Goal: Transaction & Acquisition: Purchase product/service

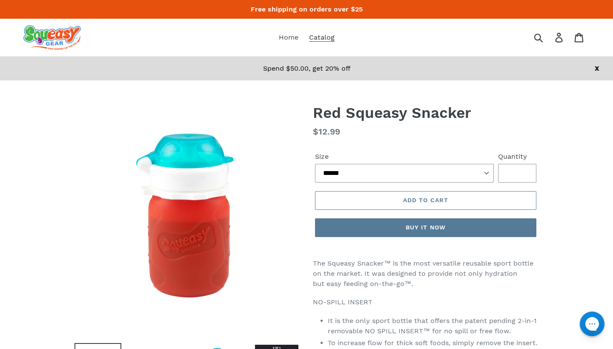
click at [321, 37] on span "Catalog" at bounding box center [322, 37] width 26 height 9
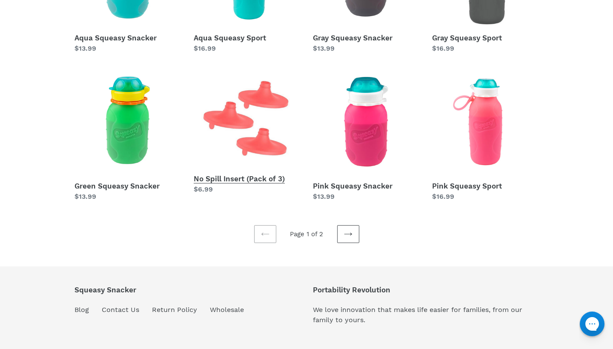
scroll to position [253, 0]
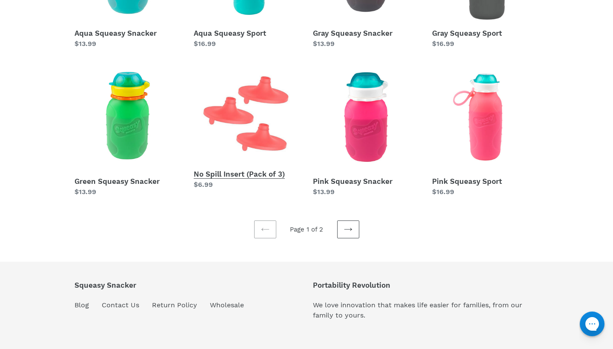
click at [266, 177] on link "No Spill Insert (Pack of 3)" at bounding box center [247, 127] width 106 height 126
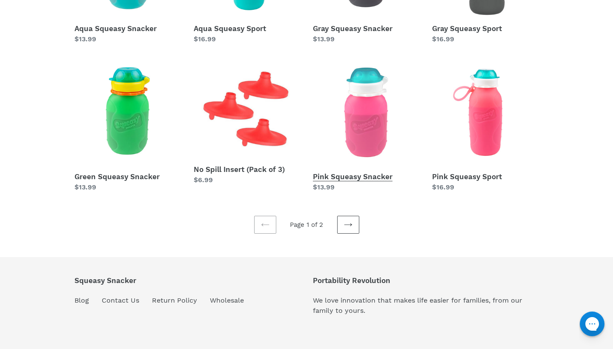
scroll to position [259, 0]
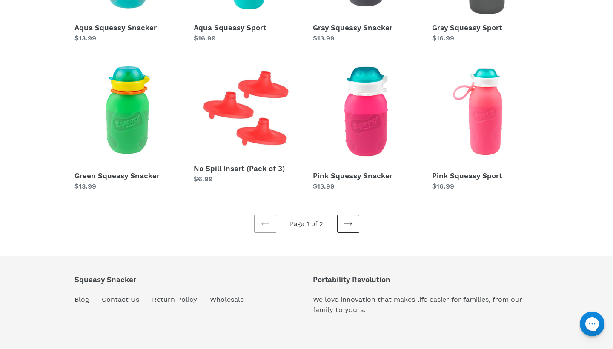
click at [350, 226] on icon at bounding box center [348, 224] width 9 height 9
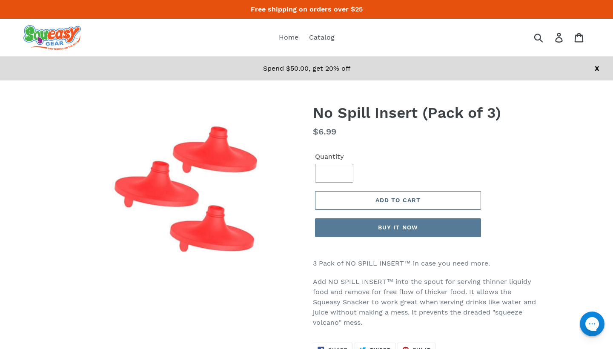
click at [380, 200] on span "Add to cart" at bounding box center [398, 200] width 45 height 7
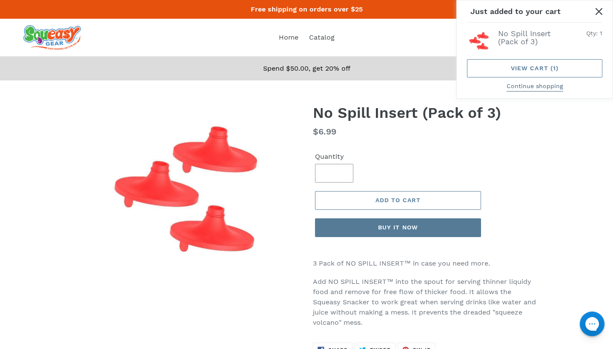
click at [536, 90] on button "Continue shopping" at bounding box center [535, 87] width 57 height 10
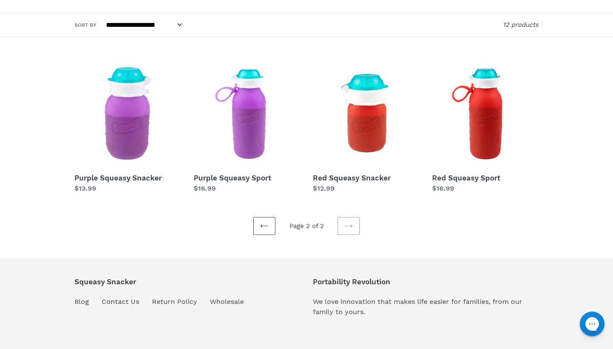
scroll to position [109, 0]
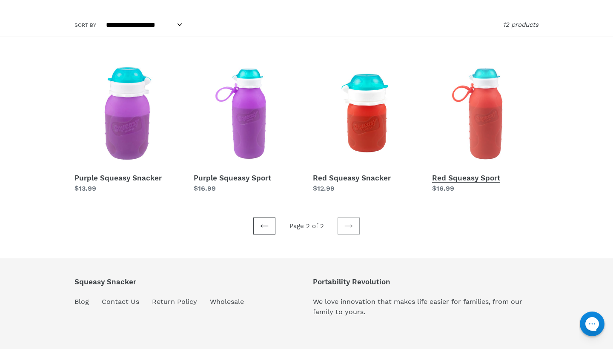
click at [485, 139] on link "Red Squeasy Sport" at bounding box center [485, 126] width 106 height 133
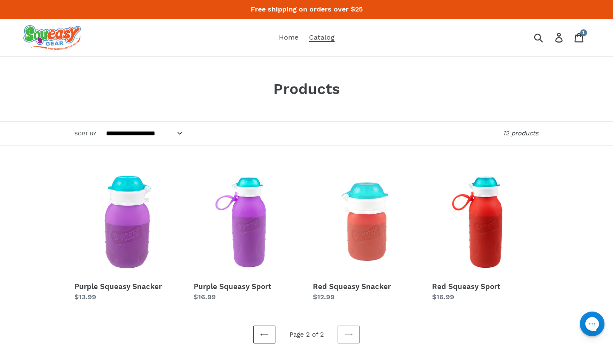
scroll to position [0, 0]
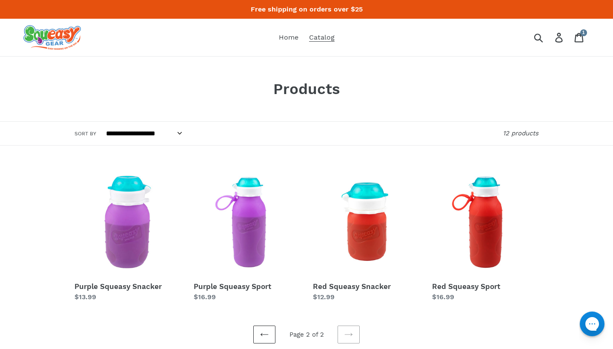
click at [262, 332] on icon at bounding box center [264, 334] width 9 height 9
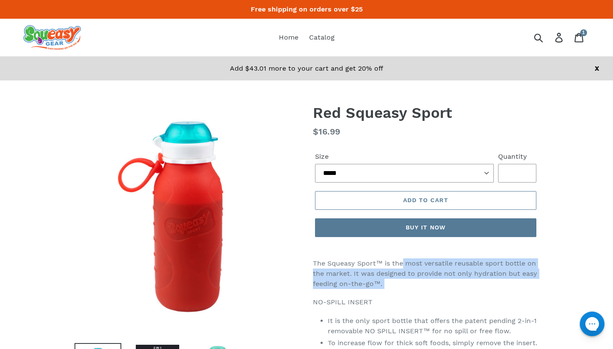
drag, startPoint x: 405, startPoint y: 261, endPoint x: 431, endPoint y: 297, distance: 44.2
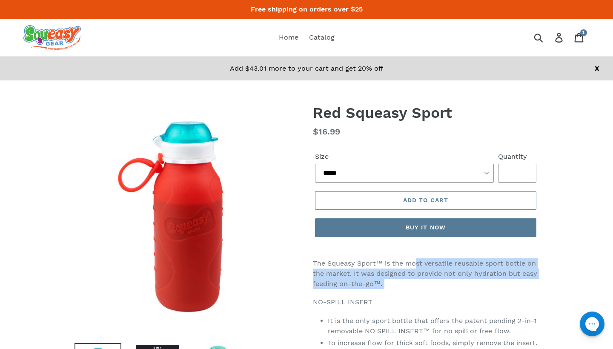
drag, startPoint x: 419, startPoint y: 266, endPoint x: 439, endPoint y: 295, distance: 35.4
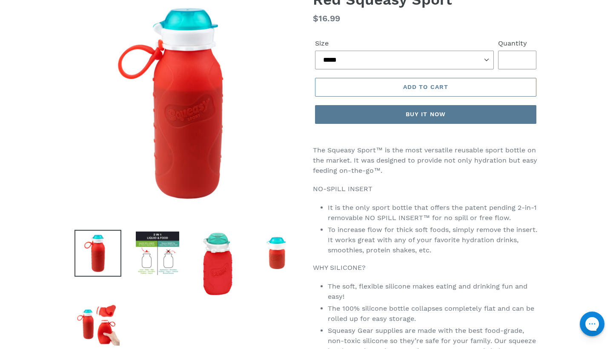
scroll to position [119, 0]
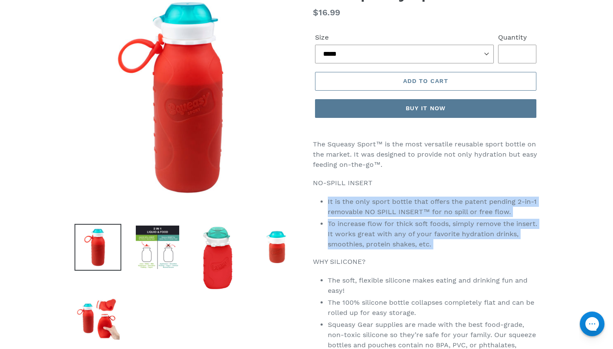
drag, startPoint x: 381, startPoint y: 192, endPoint x: 421, endPoint y: 256, distance: 75.2
click at [421, 256] on div "The Squeasy Sport™ is the most versatile reusable sport bottle on the market. I…" at bounding box center [426, 350] width 226 height 422
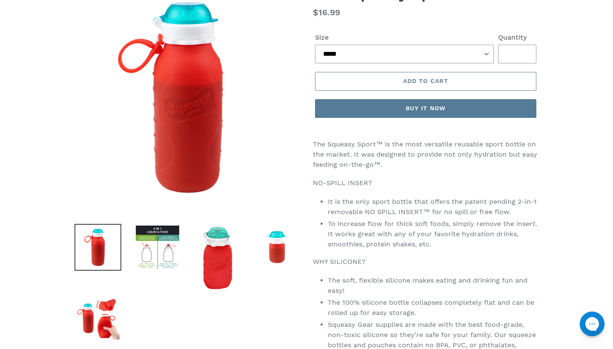
click at [421, 256] on div "The Squeasy Sport™ is the most versatile reusable sport bottle on the market. I…" at bounding box center [426, 350] width 226 height 422
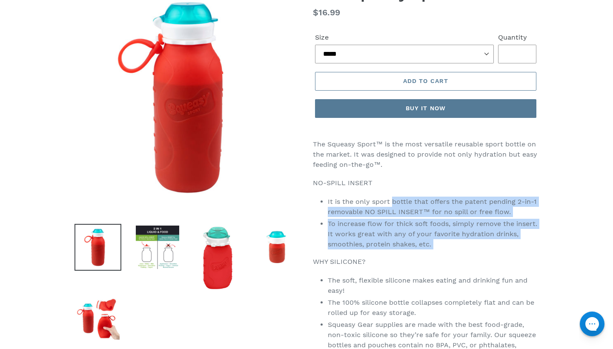
drag, startPoint x: 393, startPoint y: 198, endPoint x: 417, endPoint y: 249, distance: 56.2
click at [417, 250] on div "The Squeasy Sport™ is the most versatile reusable sport bottle on the market. I…" at bounding box center [426, 350] width 226 height 422
click at [417, 249] on li "To increase flow for thick soft foods, simply remove the insert. It works great…" at bounding box center [433, 234] width 211 height 31
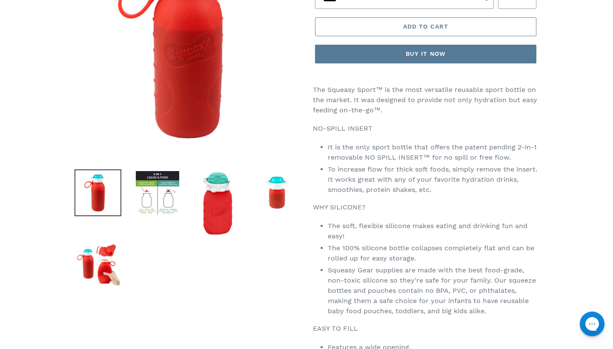
scroll to position [176, 0]
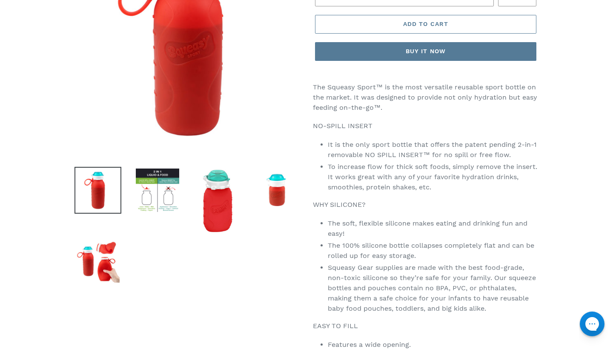
drag, startPoint x: 356, startPoint y: 138, endPoint x: 399, endPoint y: 204, distance: 79.5
click at [399, 205] on div "The Squeasy Sport™ is the most versatile reusable sport bottle on the market. I…" at bounding box center [426, 293] width 226 height 422
click at [399, 204] on p "WHY SILICONE?" at bounding box center [426, 205] width 226 height 10
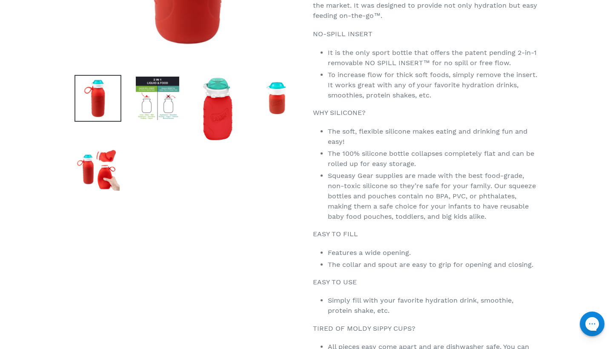
scroll to position [270, 0]
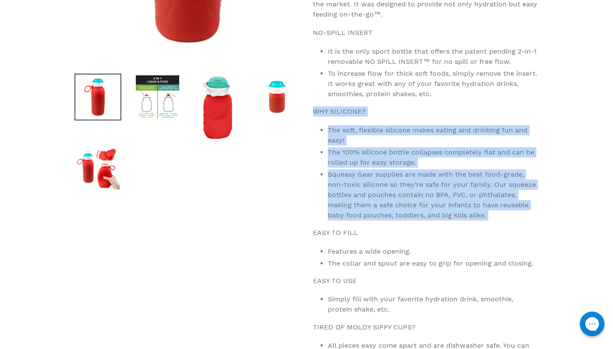
drag, startPoint x: 337, startPoint y: 102, endPoint x: 433, endPoint y: 220, distance: 152.0
click at [434, 221] on div "The Squeasy Sport™ is the most versatile reusable sport bottle on the market. I…" at bounding box center [426, 200] width 226 height 422
click at [433, 220] on li "Squeasy Gear supplies are made with the best food-grade, non-toxic silicone so …" at bounding box center [433, 194] width 211 height 51
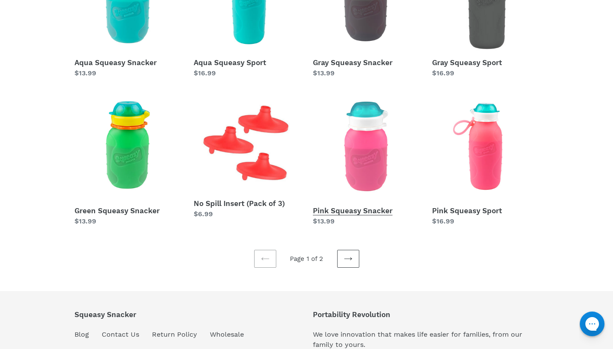
scroll to position [226, 0]
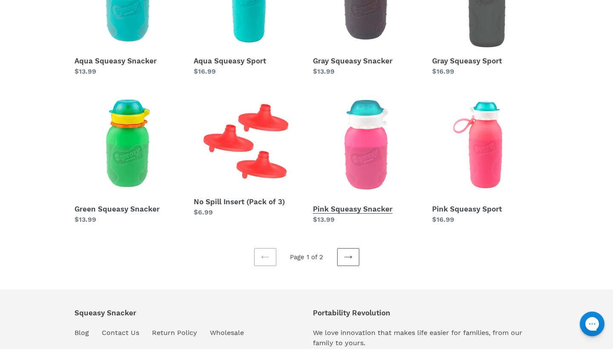
click at [364, 177] on link "Pink Squeasy Snacker" at bounding box center [366, 158] width 106 height 133
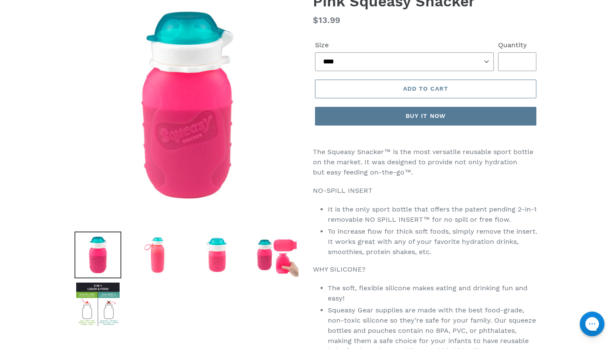
scroll to position [93, 0]
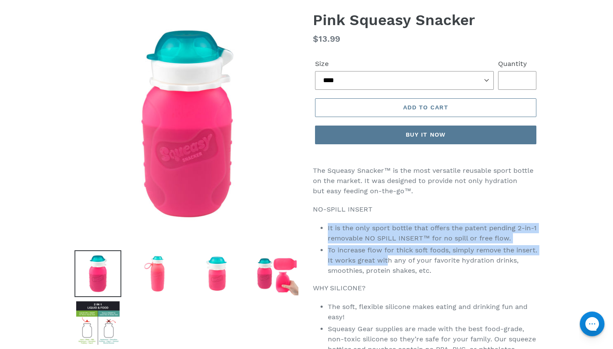
drag, startPoint x: 373, startPoint y: 212, endPoint x: 386, endPoint y: 264, distance: 54.4
click at [386, 264] on li "To increase flow for thick soft foods, simply remove the insert. It works great…" at bounding box center [433, 260] width 211 height 31
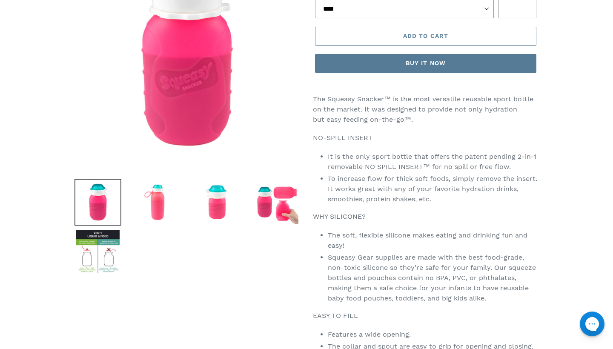
scroll to position [172, 0]
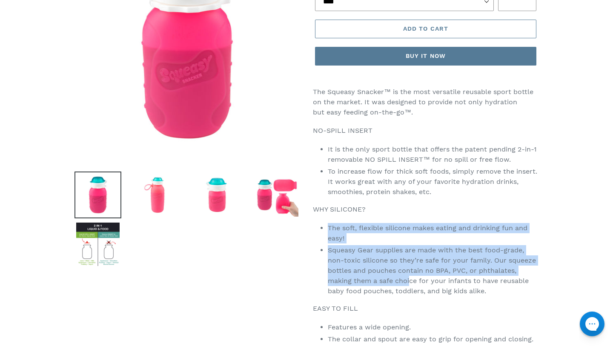
drag, startPoint x: 386, startPoint y: 221, endPoint x: 411, endPoint y: 288, distance: 71.8
click at [413, 289] on div "The Squeasy Snacker™ is the most versatile reusable sport bottle on the market.…" at bounding box center [426, 287] width 226 height 400
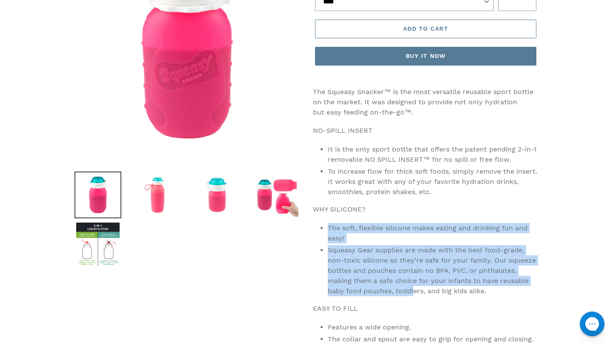
click at [411, 288] on li "Squeasy Gear supplies are made with the best food-grade, non-toxic silicone so …" at bounding box center [433, 270] width 211 height 51
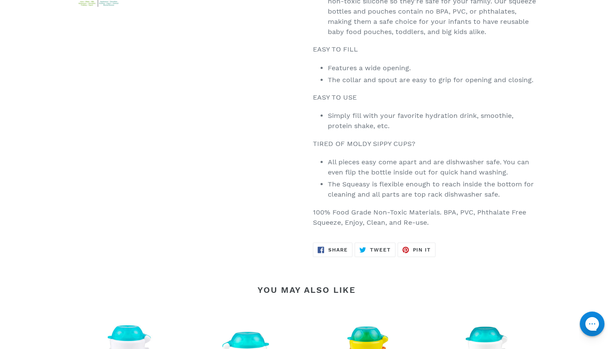
scroll to position [431, 0]
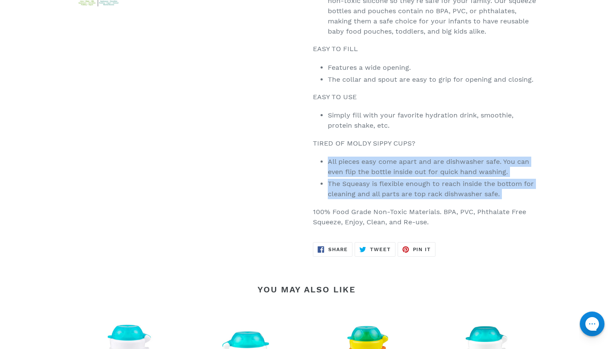
drag, startPoint x: 417, startPoint y: 154, endPoint x: 476, endPoint y: 210, distance: 81.3
click at [476, 209] on div "The Squeasy Snacker™ is the most versatile reusable sport bottle on the market.…" at bounding box center [426, 27] width 226 height 400
click at [476, 210] on p "100% Food Grade Non-Toxic Materials. BPA, PVC, Phthalate Free Squeeze, Enjoy, C…" at bounding box center [426, 217] width 226 height 20
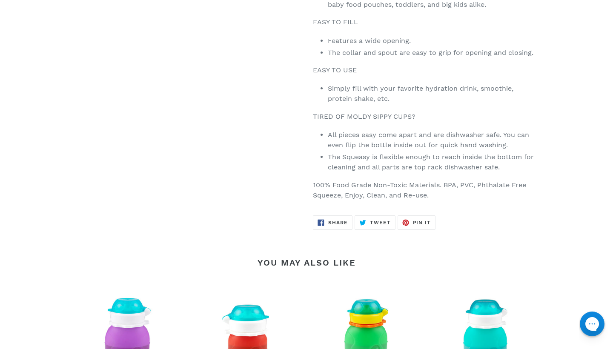
scroll to position [459, 0]
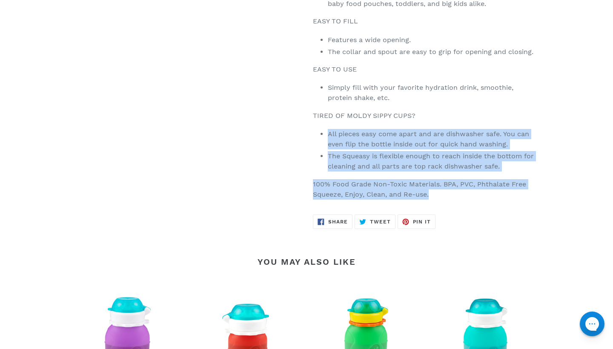
drag, startPoint x: 442, startPoint y: 123, endPoint x: 500, endPoint y: 190, distance: 88.2
click at [500, 190] on div "The Squeasy Snacker™ is the most versatile reusable sport bottle on the market.…" at bounding box center [426, -1] width 226 height 400
click at [500, 190] on p "100% Food Grade Non-Toxic Materials. BPA, PVC, Phthalate Free Squeeze, Enjoy, C…" at bounding box center [426, 189] width 226 height 20
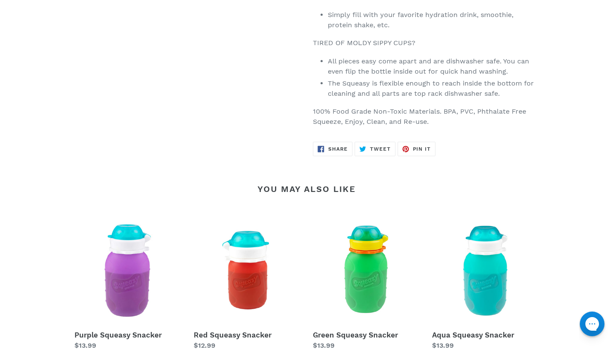
scroll to position [534, 0]
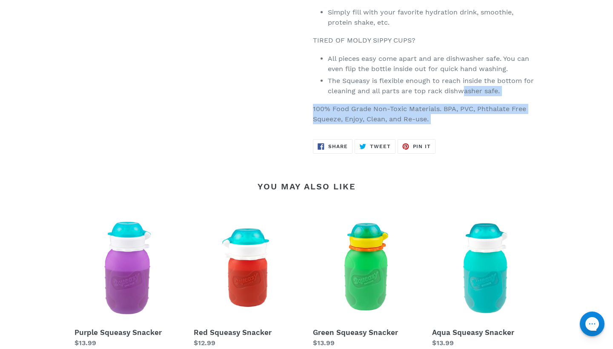
drag, startPoint x: 462, startPoint y: 89, endPoint x: 504, endPoint y: 159, distance: 81.1
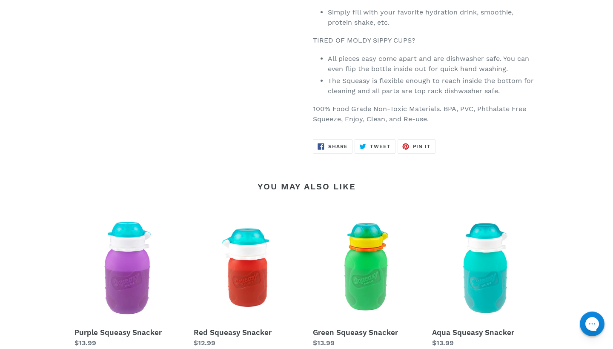
click at [504, 159] on div "You may also like Purple Squeasy Snacker Purple Squeasy Snacker Regular price $…" at bounding box center [307, 265] width 464 height 214
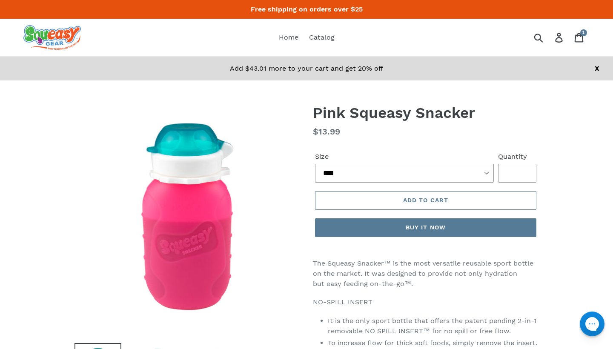
scroll to position [0, 0]
click at [453, 201] on button "Add to cart" at bounding box center [425, 200] width 221 height 19
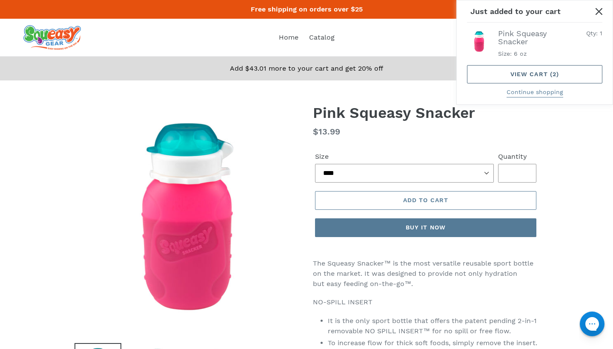
click at [546, 74] on link "View cart ( 2 )" at bounding box center [534, 74] width 135 height 18
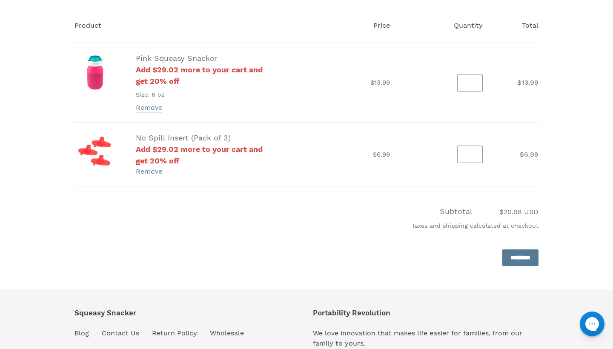
scroll to position [119, 0]
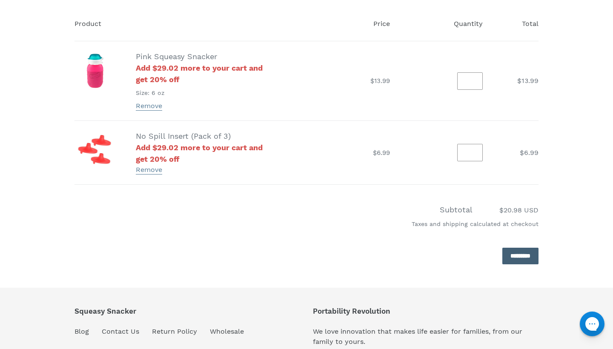
click at [521, 260] on input "*********" at bounding box center [520, 256] width 36 height 17
